Goal: Information Seeking & Learning: Check status

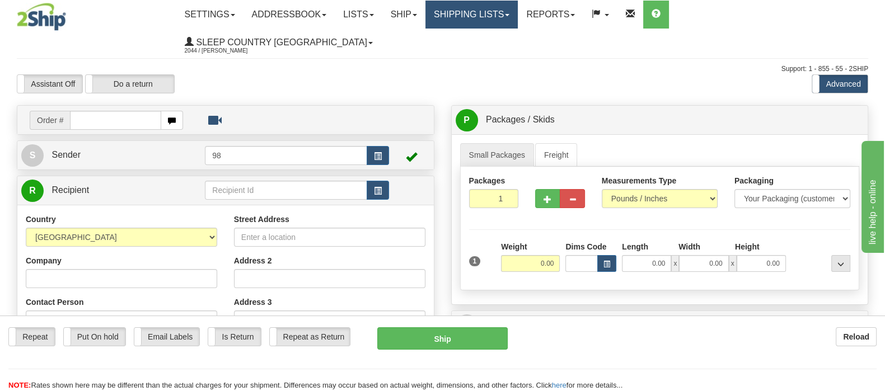
click at [517, 17] on link "Shipping lists" at bounding box center [471, 15] width 92 height 28
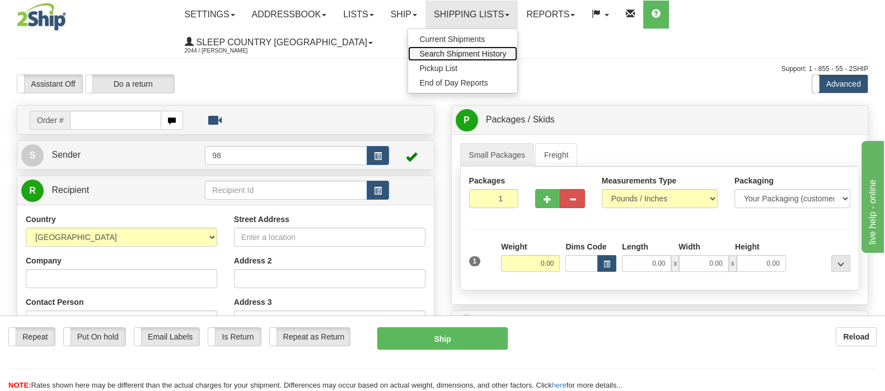
click at [506, 49] on span "Search Shipment History" at bounding box center [462, 53] width 87 height 9
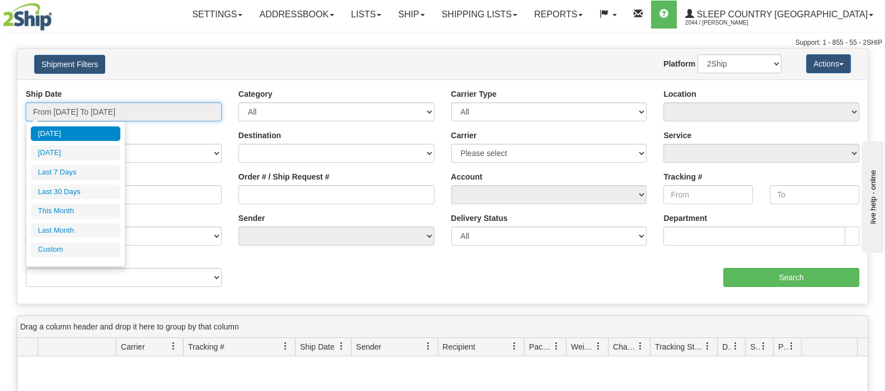
click at [99, 117] on input "From [DATE] To [DATE]" at bounding box center [124, 111] width 196 height 19
drag, startPoint x: 89, startPoint y: 186, endPoint x: 99, endPoint y: 186, distance: 10.1
click at [91, 186] on li "Last 30 Days" at bounding box center [76, 192] width 90 height 15
type input "From 08/11/2025 To 09/09/2025"
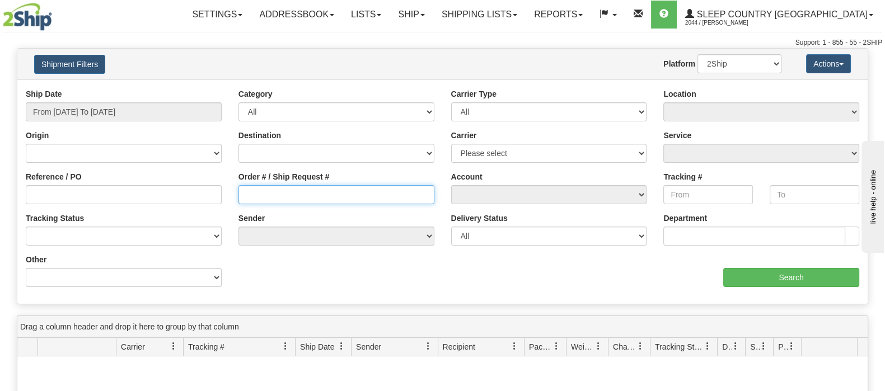
click at [322, 198] on input "Order # / Ship Request #" at bounding box center [336, 194] width 196 height 19
paste input "9000I023989"
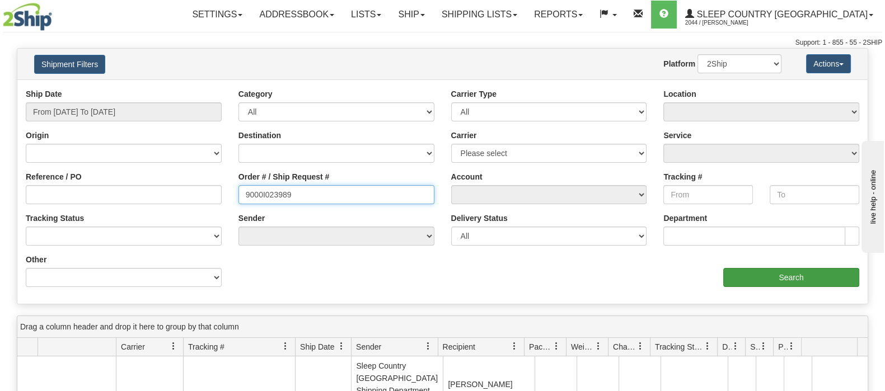
type input "9000I023989"
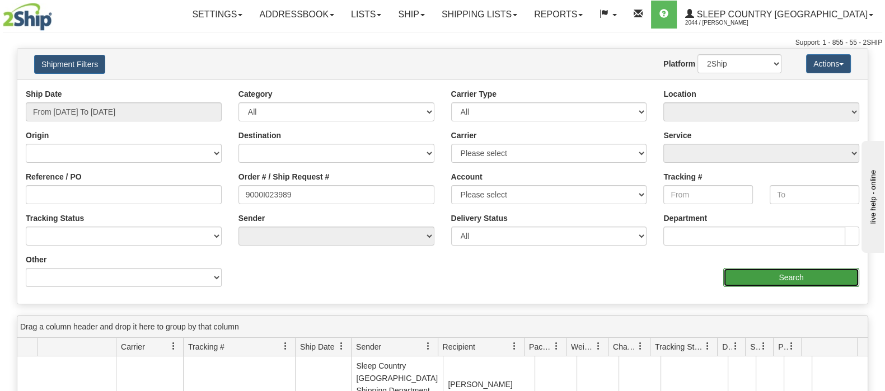
click at [762, 274] on input "Search" at bounding box center [791, 277] width 136 height 19
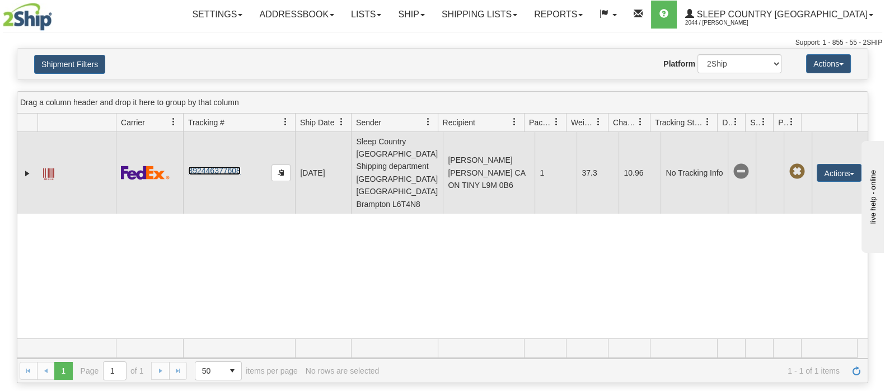
click at [221, 166] on link "392446377608" at bounding box center [214, 170] width 52 height 9
